Goal: Find specific page/section: Find specific page/section

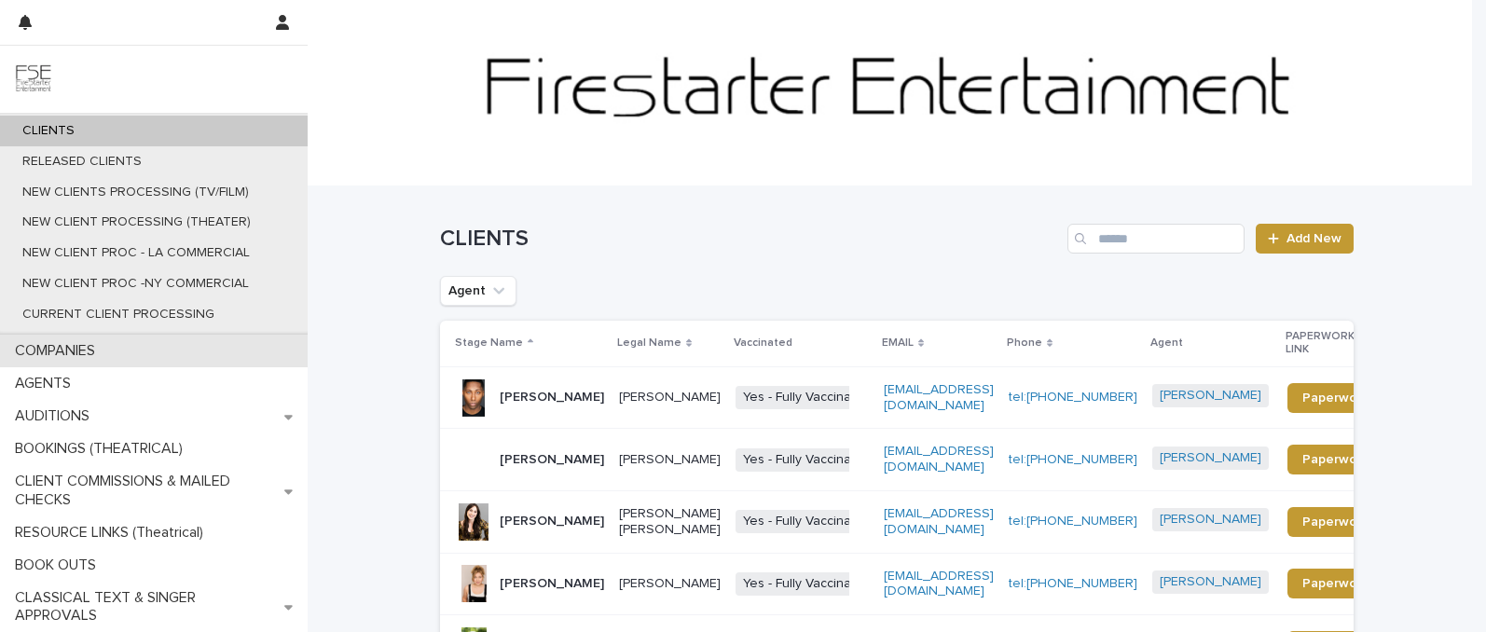
scroll to position [36, 0]
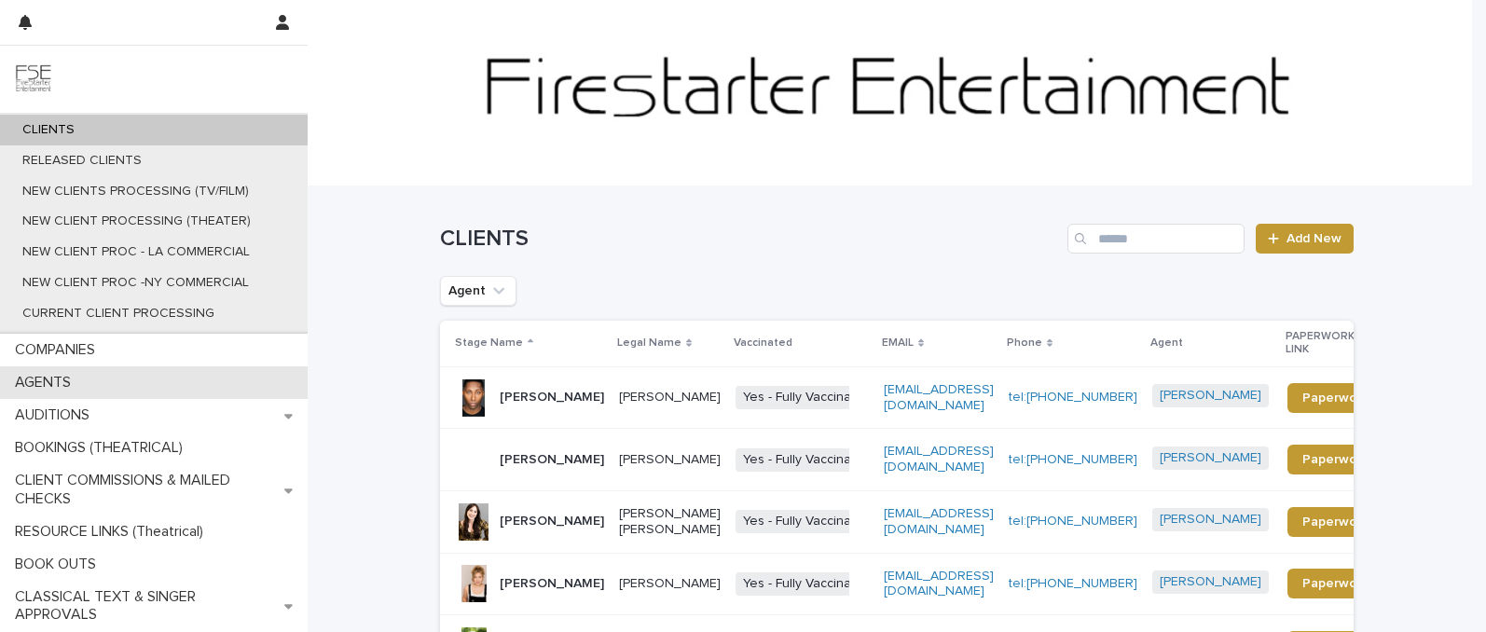
click at [133, 383] on div "AGENTS" at bounding box center [154, 382] width 308 height 33
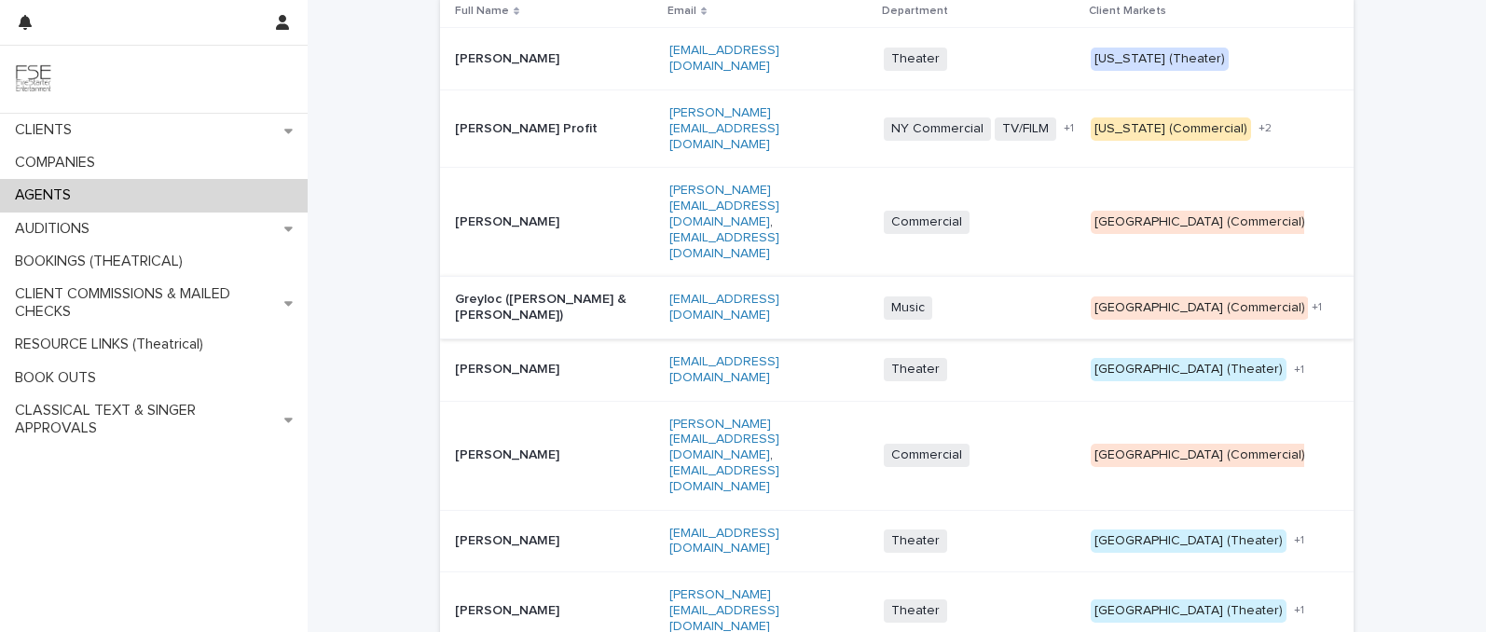
scroll to position [141, 0]
click at [502, 531] on p "[PERSON_NAME]" at bounding box center [555, 539] width 200 height 16
